Goal: Task Accomplishment & Management: Use online tool/utility

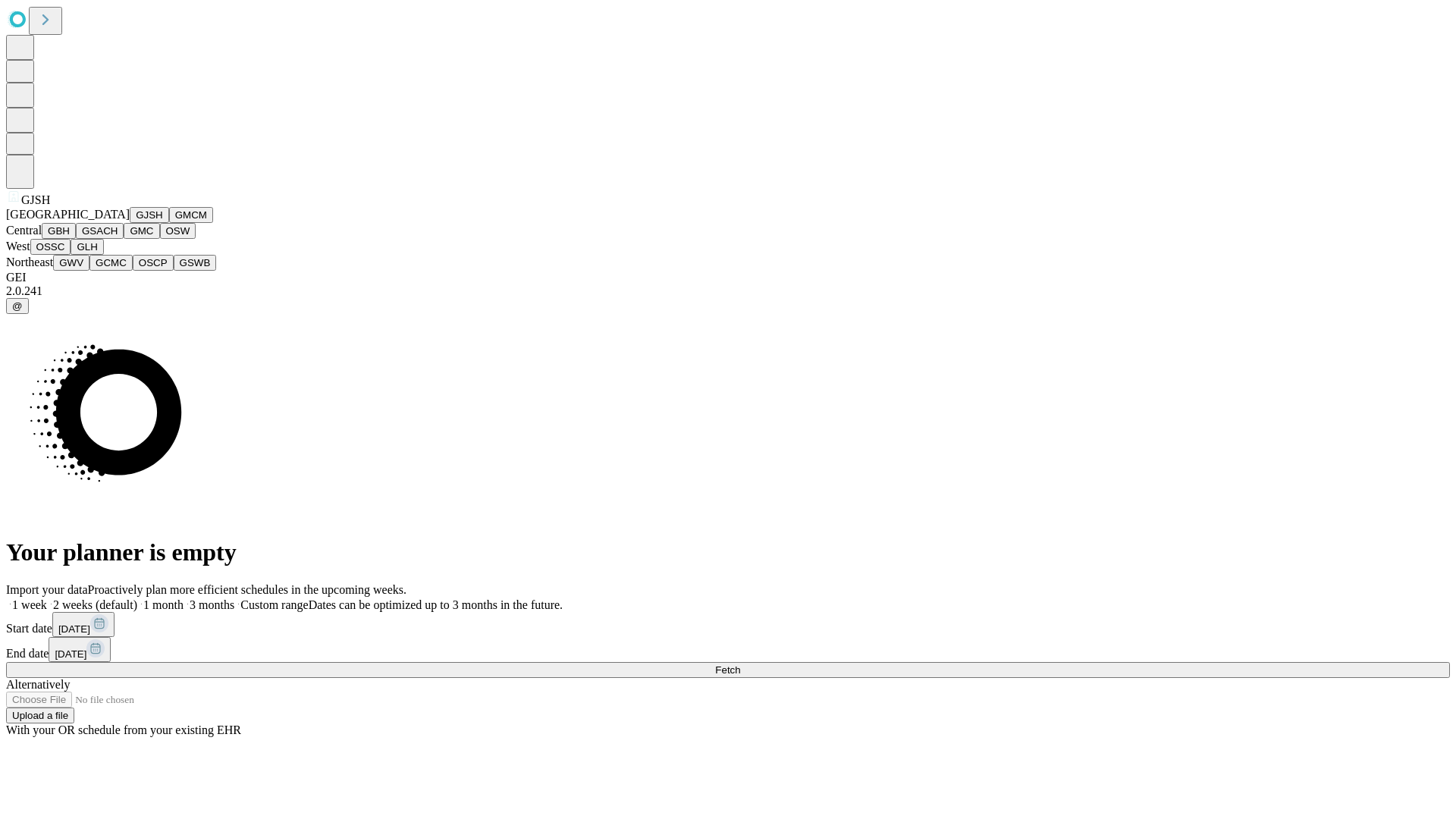
click at [130, 223] on button "GJSH" at bounding box center [149, 215] width 39 height 16
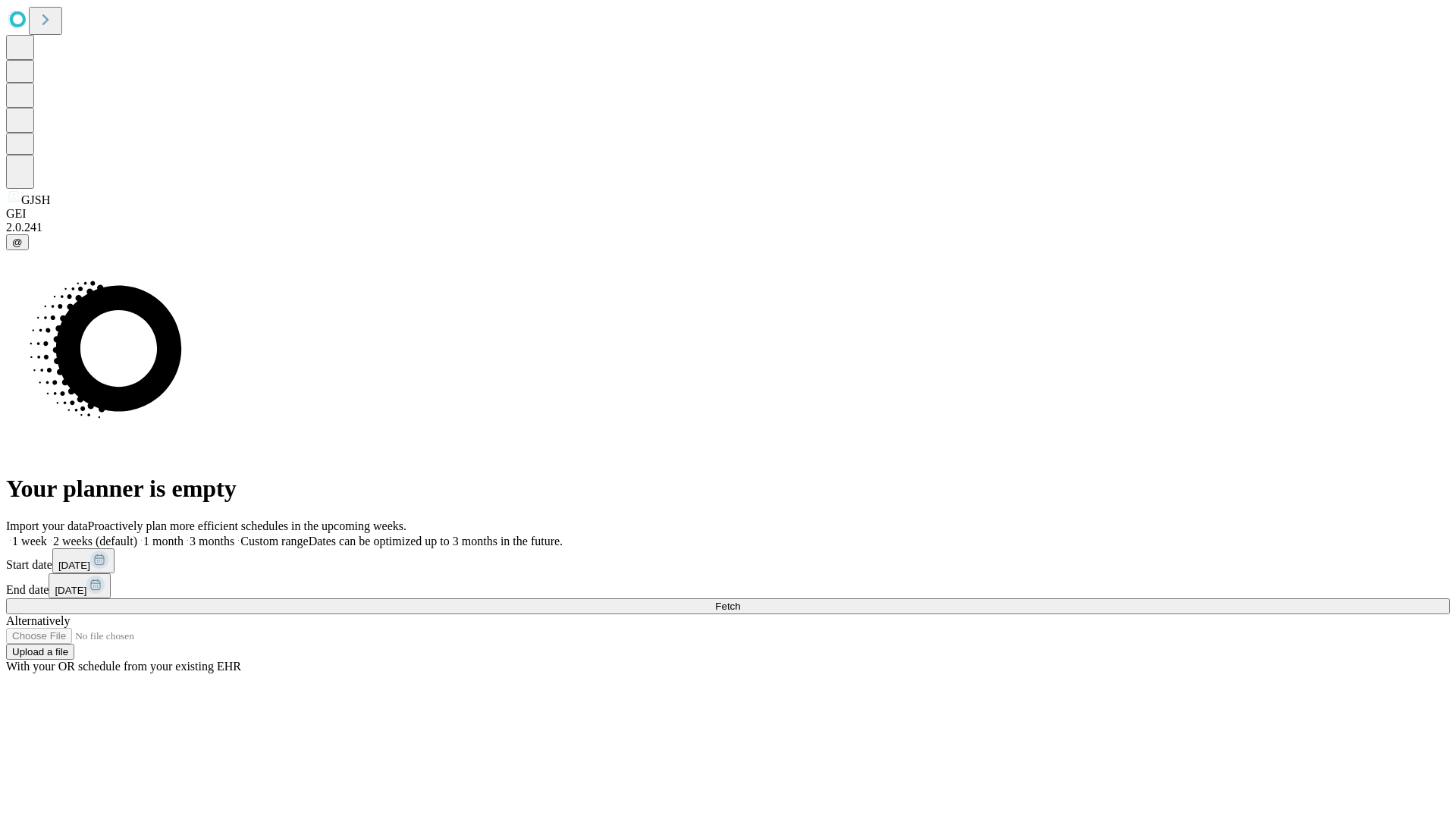
click at [183, 535] on label "1 month" at bounding box center [160, 541] width 46 height 12
click at [740, 600] on span "Fetch" at bounding box center [728, 606] width 25 height 12
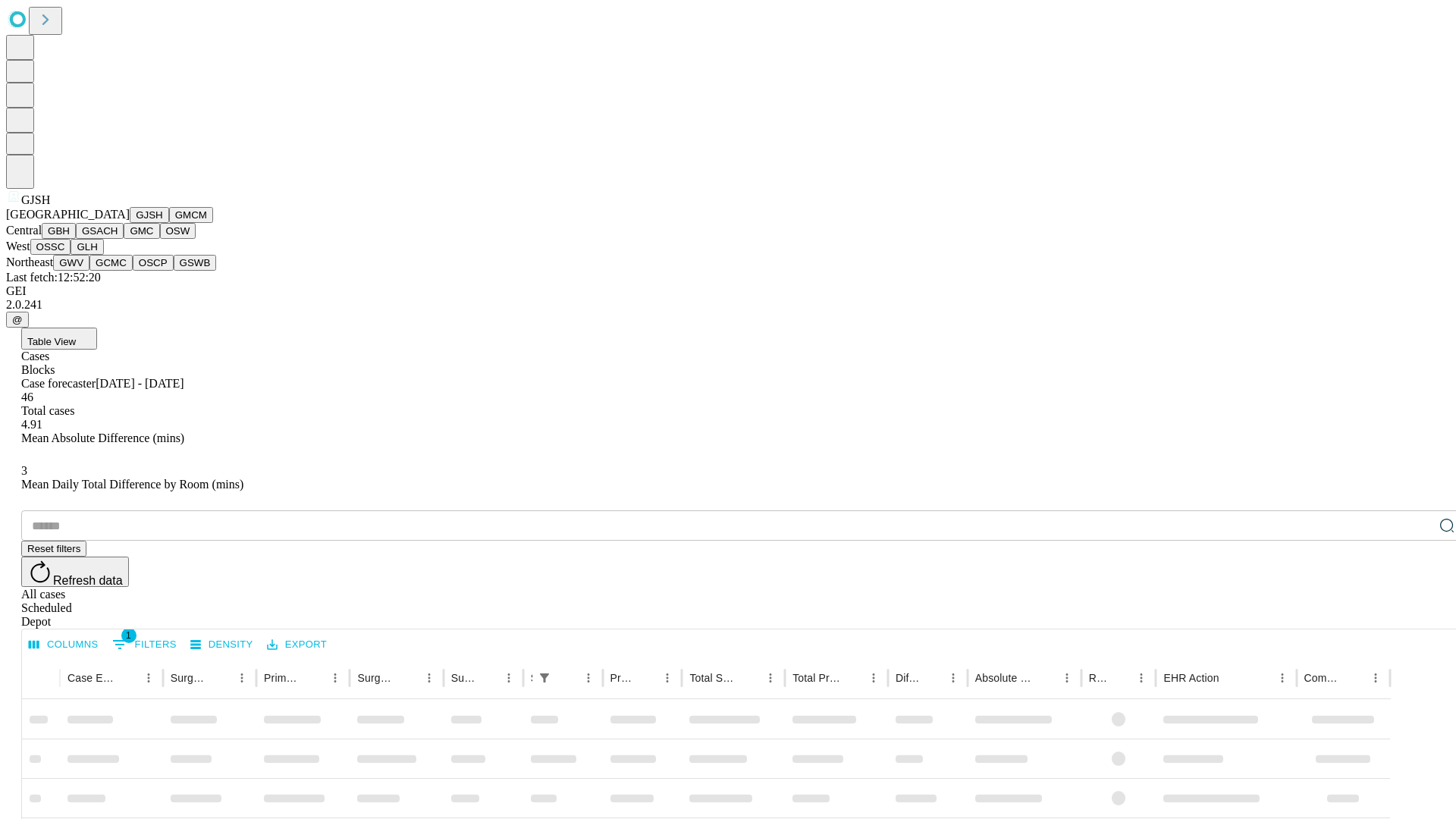
click at [169, 223] on button "GMCM" at bounding box center [191, 215] width 44 height 16
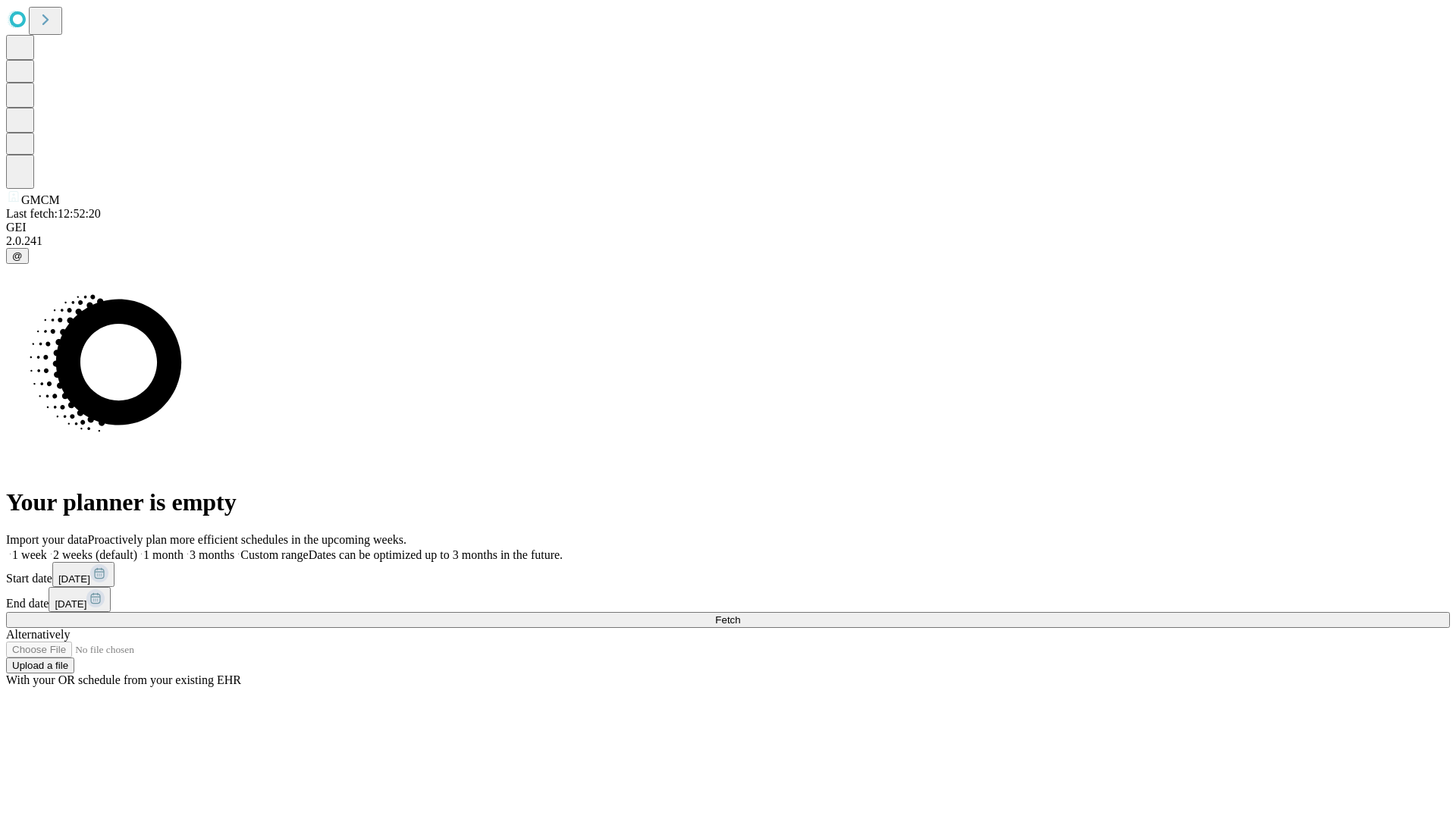
click at [183, 548] on label "1 month" at bounding box center [160, 554] width 46 height 12
click at [740, 614] on span "Fetch" at bounding box center [728, 620] width 25 height 12
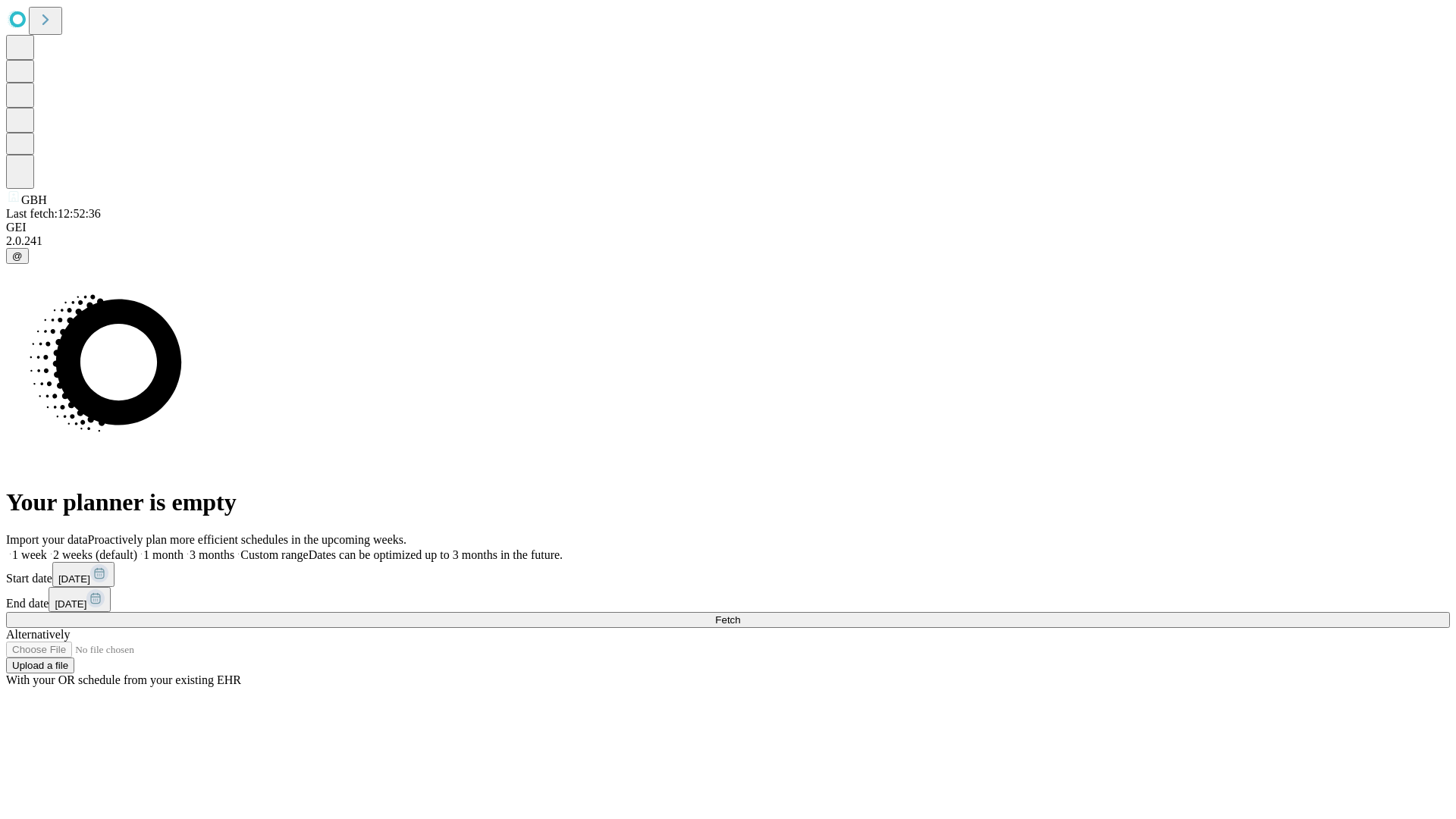
click at [740, 614] on span "Fetch" at bounding box center [728, 620] width 25 height 12
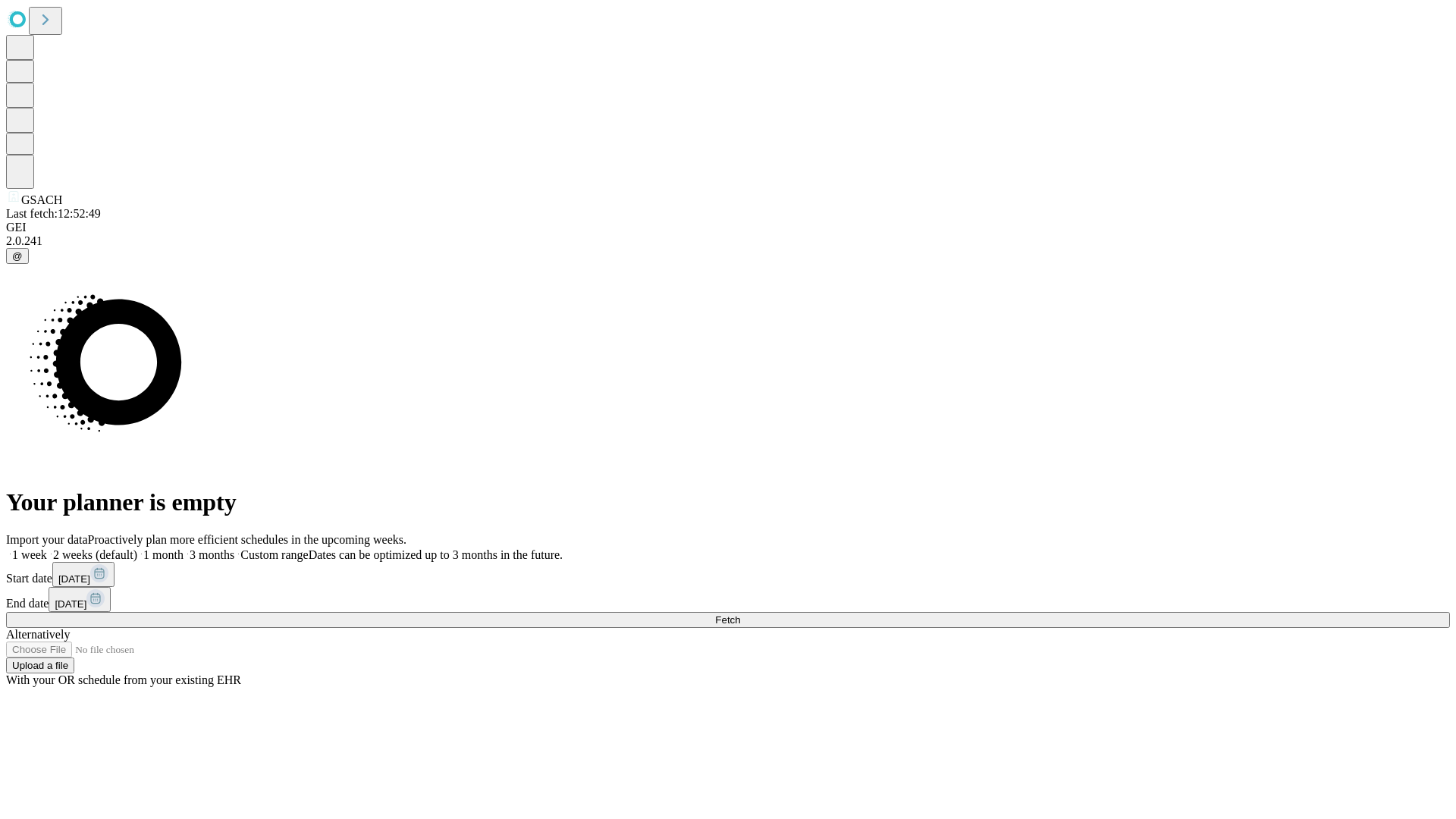
click at [183, 548] on label "1 month" at bounding box center [160, 554] width 46 height 12
click at [740, 614] on span "Fetch" at bounding box center [728, 620] width 25 height 12
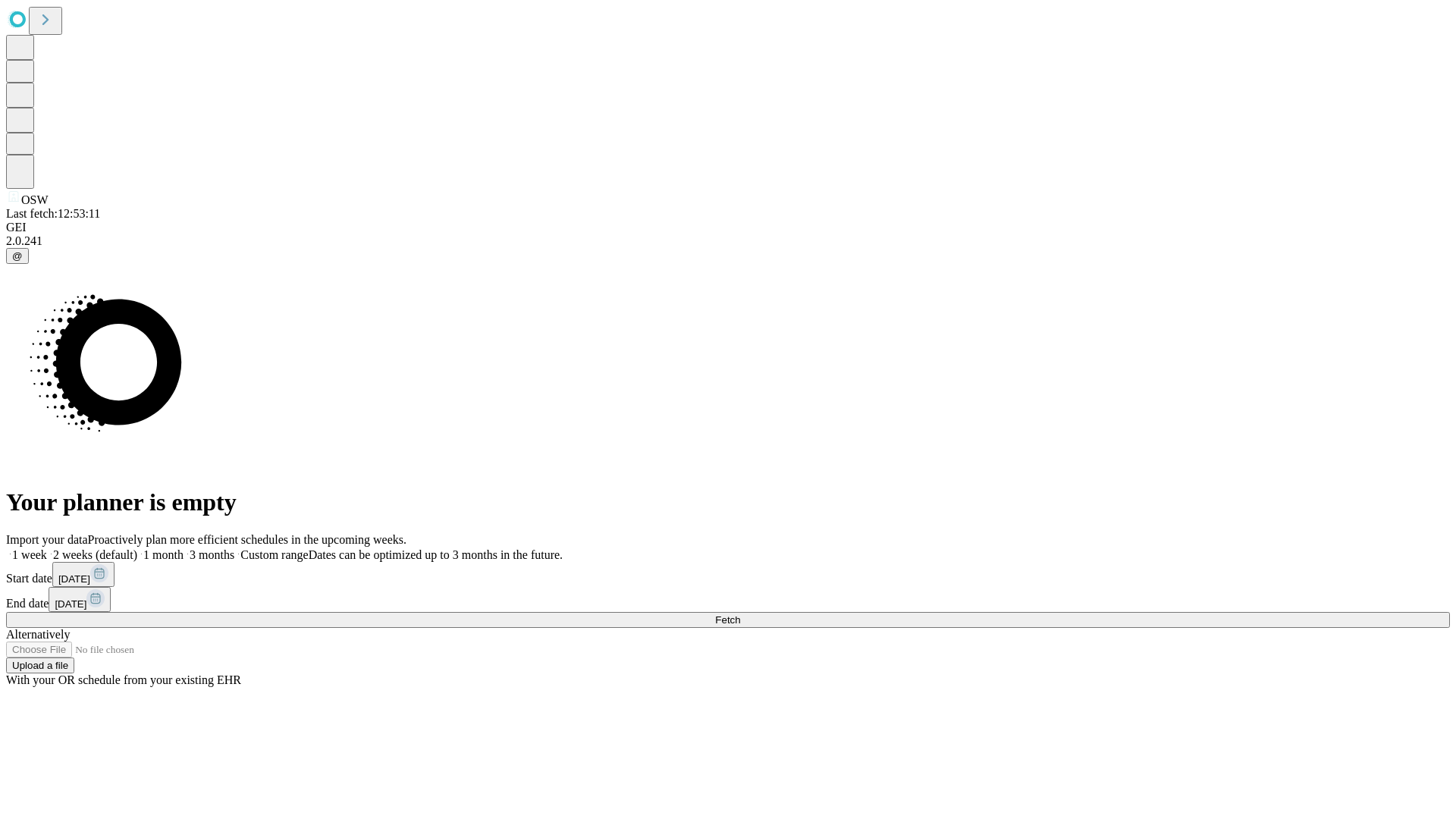
click at [183, 548] on label "1 month" at bounding box center [160, 554] width 46 height 12
click at [740, 614] on span "Fetch" at bounding box center [728, 620] width 25 height 12
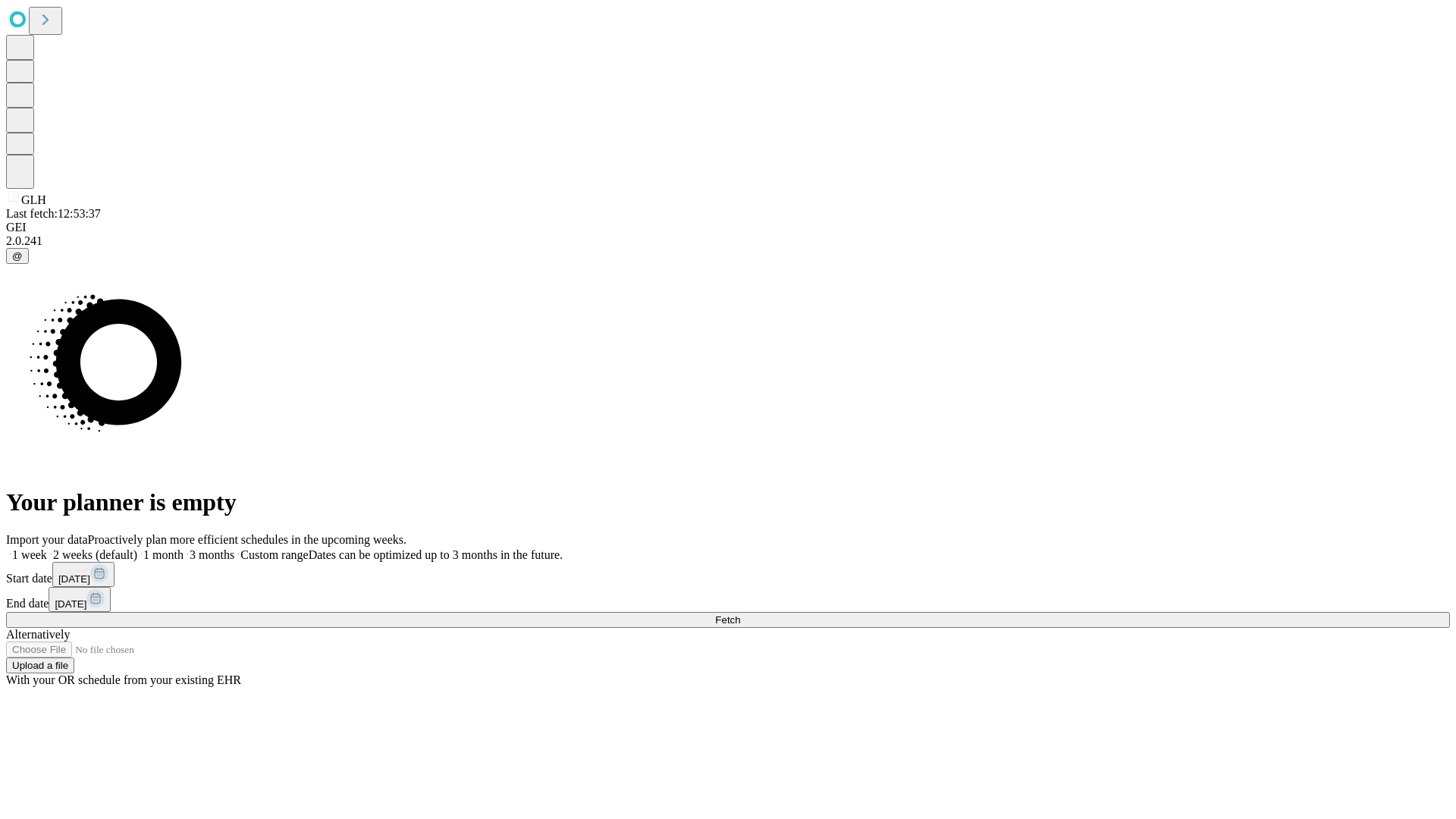
click at [183, 548] on label "1 month" at bounding box center [160, 554] width 46 height 12
click at [740, 614] on span "Fetch" at bounding box center [728, 620] width 25 height 12
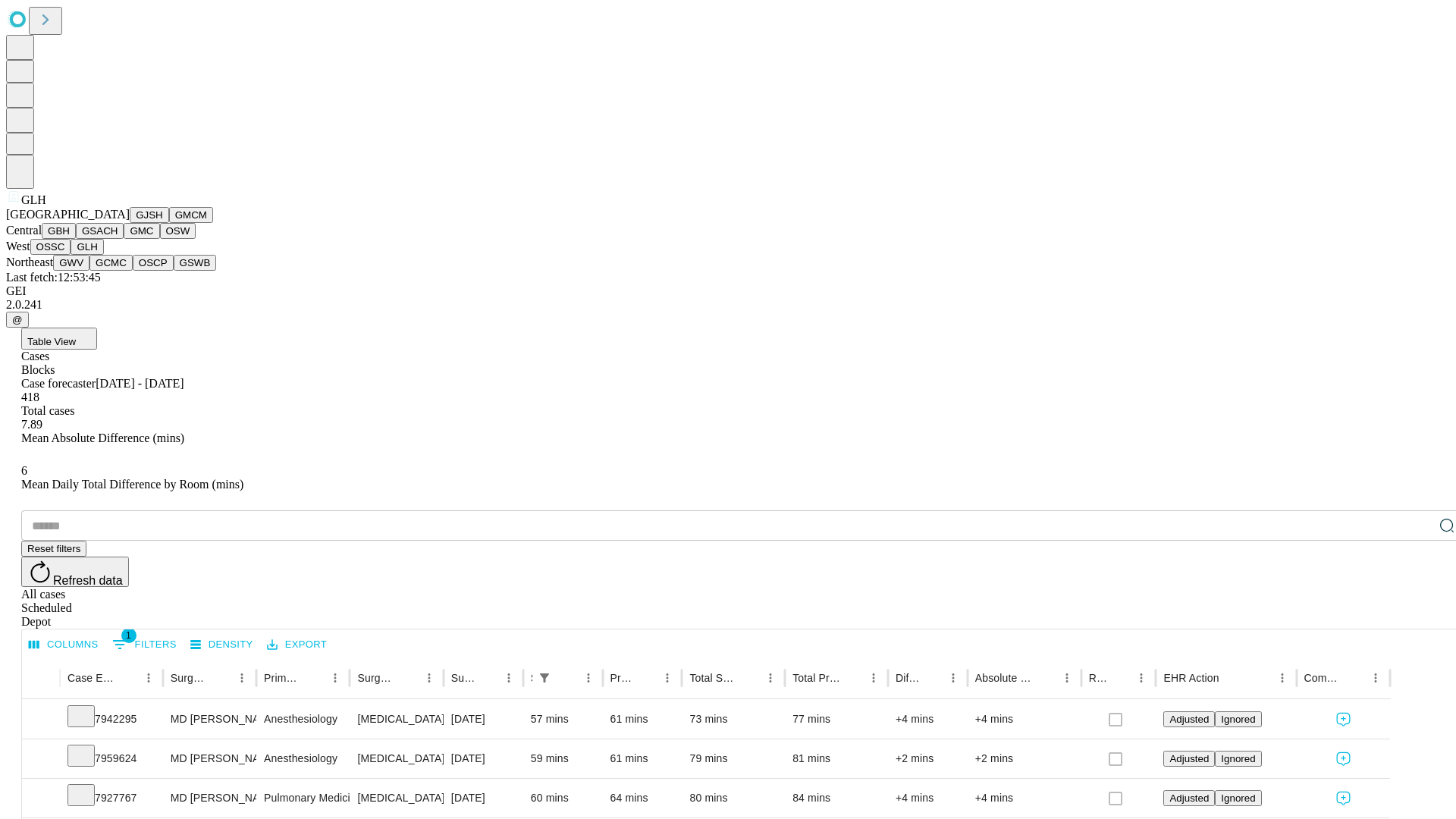
click at [89, 271] on button "GWV" at bounding box center [71, 262] width 36 height 16
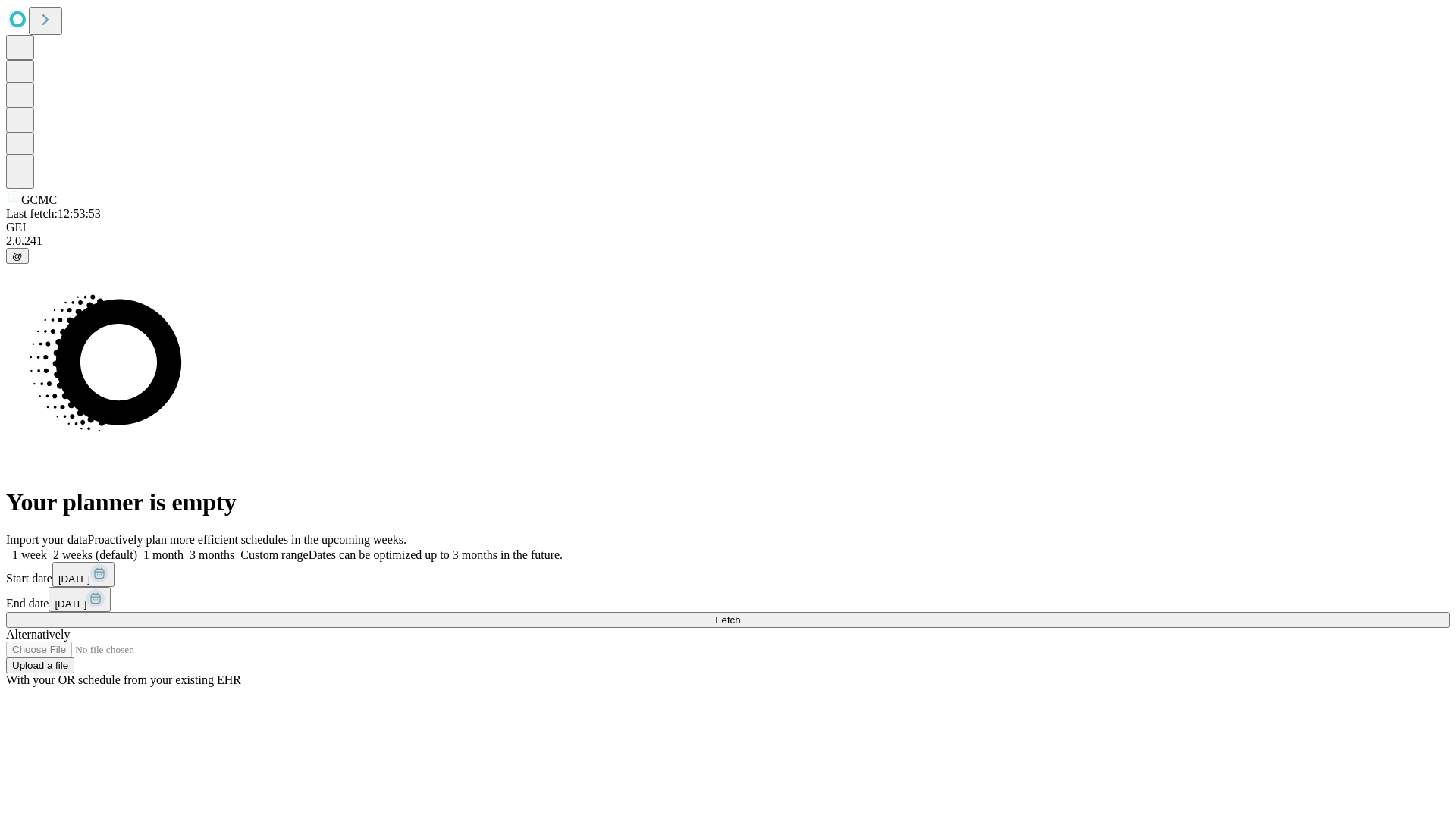
click at [183, 548] on label "1 month" at bounding box center [160, 554] width 46 height 12
click at [740, 614] on span "Fetch" at bounding box center [728, 620] width 25 height 12
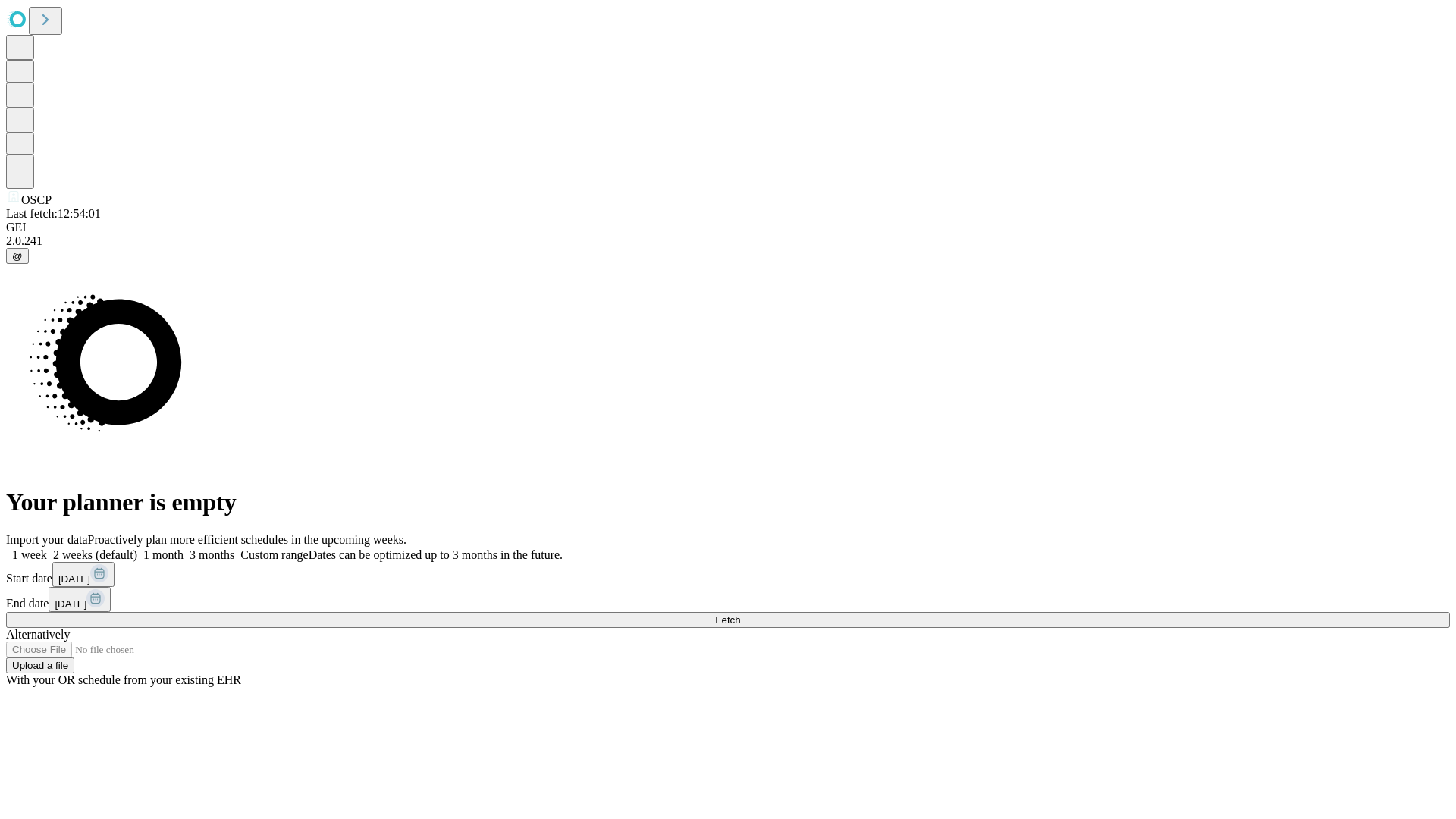
click at [183, 548] on label "1 month" at bounding box center [160, 554] width 46 height 12
click at [740, 614] on span "Fetch" at bounding box center [728, 620] width 25 height 12
click at [183, 548] on label "1 month" at bounding box center [160, 554] width 46 height 12
click at [740, 614] on span "Fetch" at bounding box center [728, 620] width 25 height 12
